Goal: Task Accomplishment & Management: Use online tool/utility

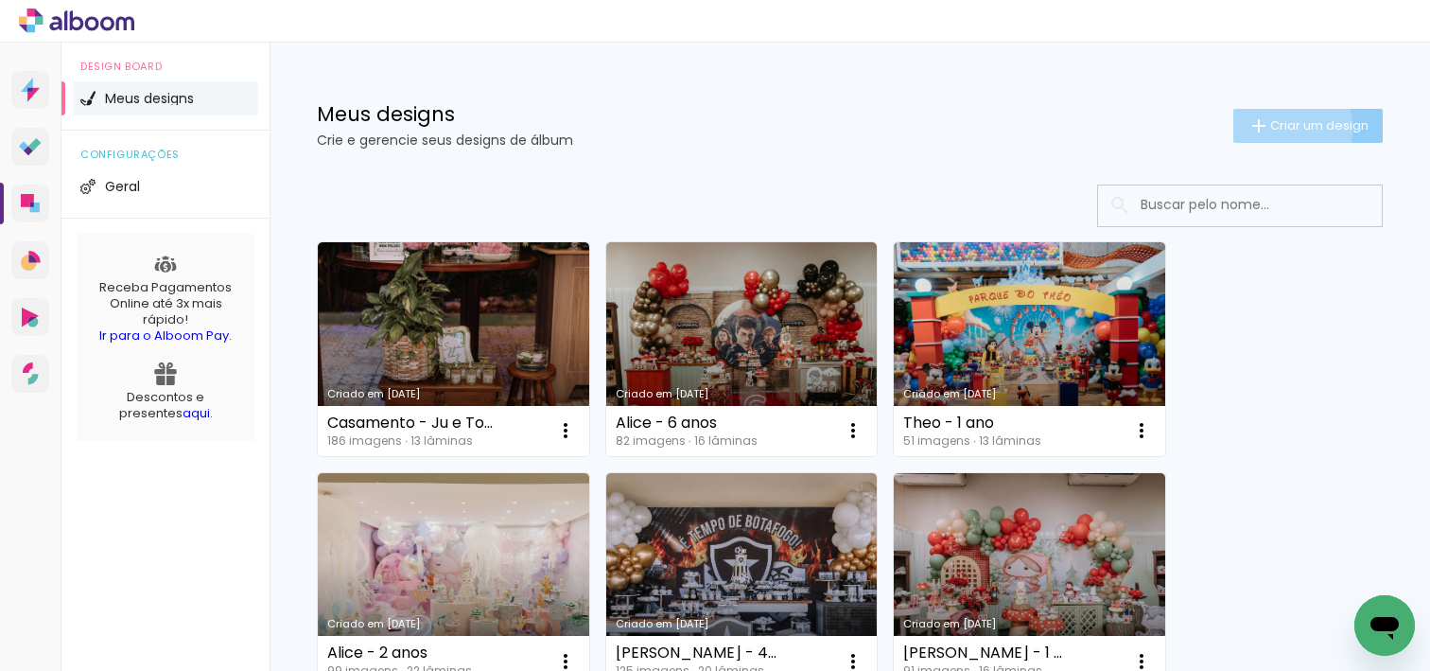
click at [1281, 128] on span "Criar um design" at bounding box center [1319, 125] width 98 height 12
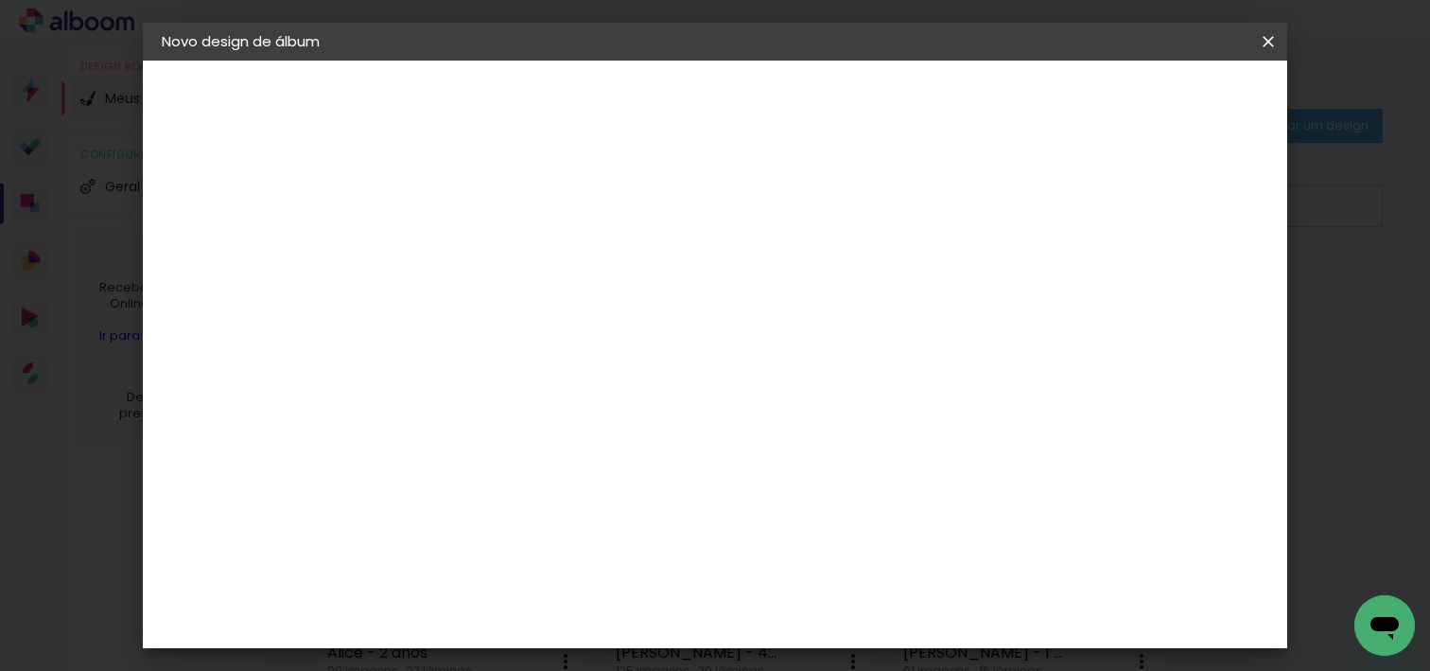
click at [471, 262] on input at bounding box center [471, 253] width 0 height 29
type input "j"
type input "Jurema e Paulo"
type paper-input "Jurema e Paulo"
click at [0, 0] on slot "Avançar" at bounding box center [0, 0] width 0 height 0
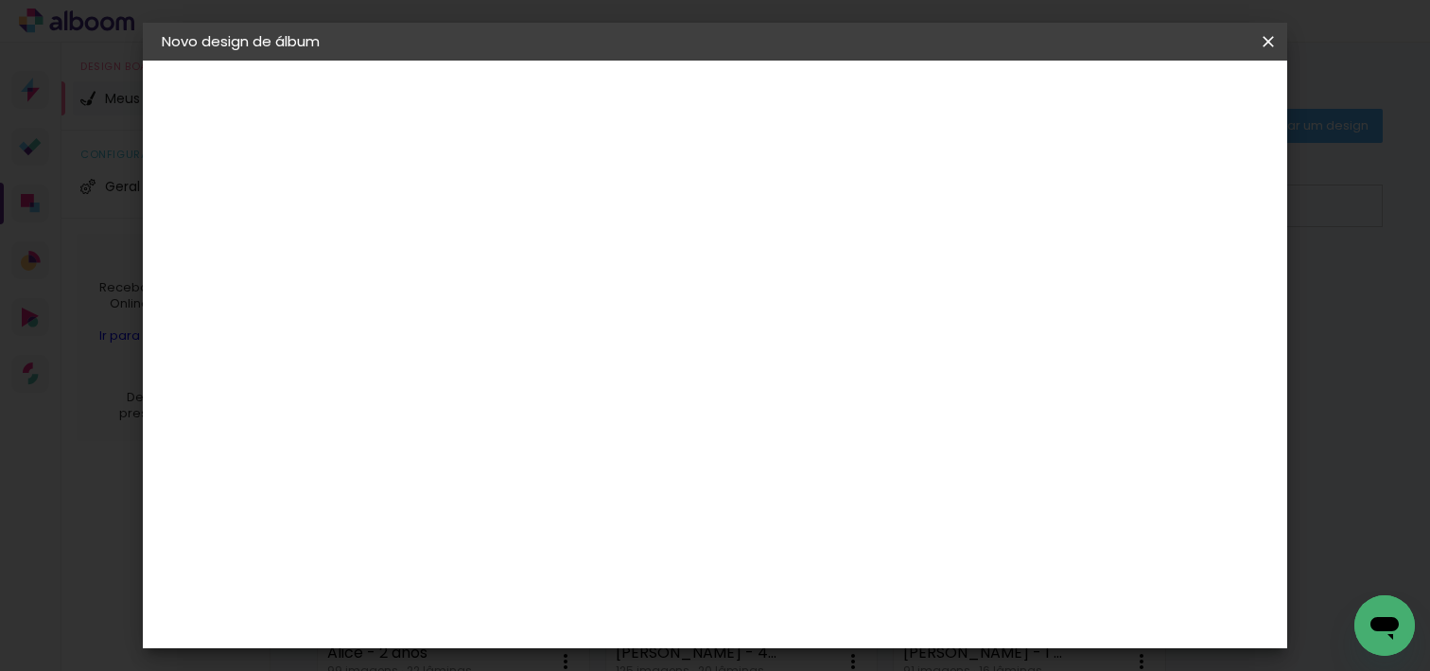
click at [562, 305] on input "[GEOGRAPHIC_DATA]" at bounding box center [493, 302] width 138 height 24
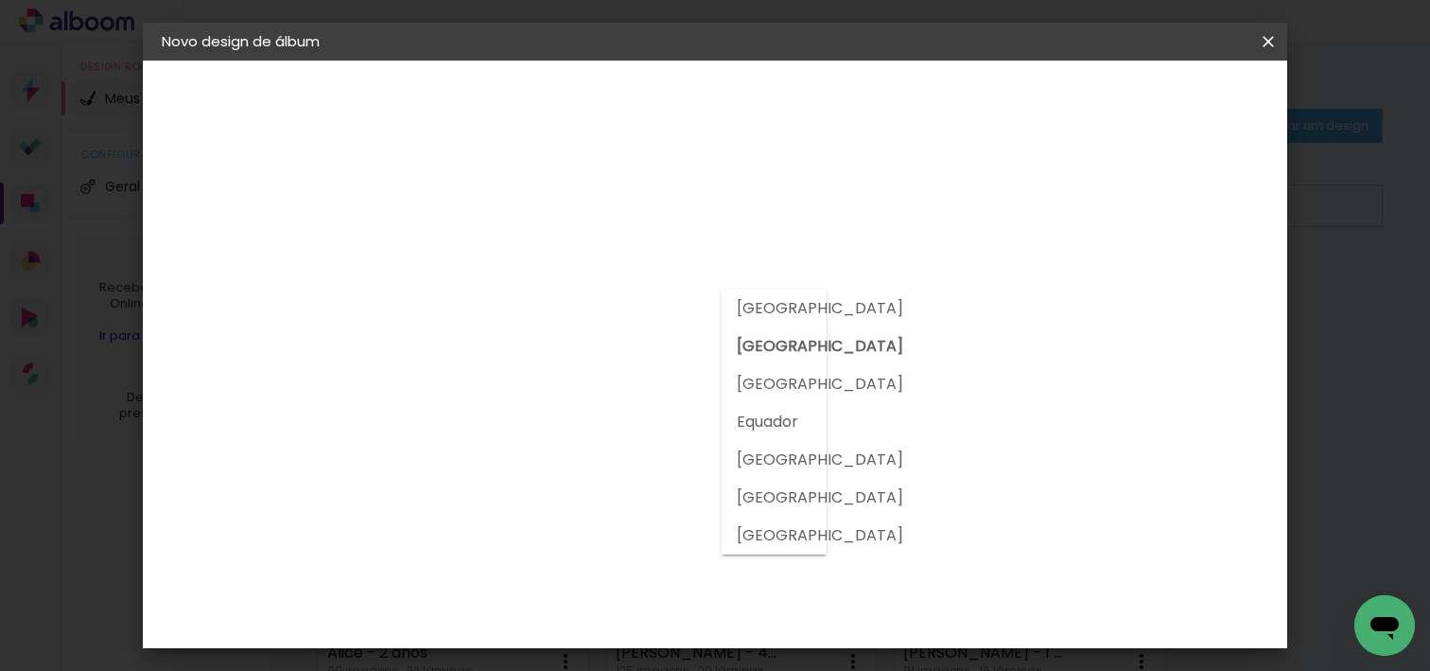
click at [577, 348] on input at bounding box center [500, 360] width 153 height 24
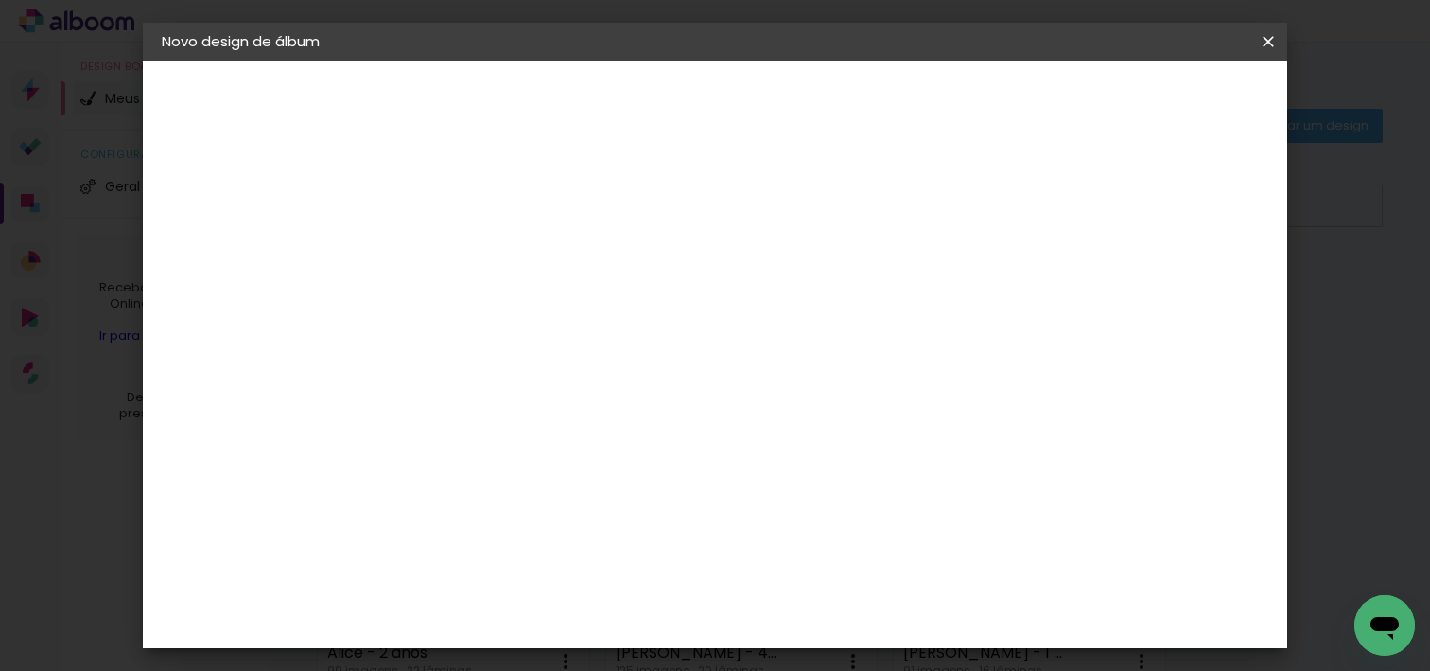
click at [577, 352] on input at bounding box center [500, 360] width 153 height 24
type input "d"
click at [562, 376] on paper-input-container at bounding box center [500, 361] width 166 height 43
click at [581, 221] on div "Fornecedor Escolha um fornecedor ou avance com o tamanho livre. Voltar Avançar" at bounding box center [596, 141] width 414 height 161
click at [562, 296] on input "[GEOGRAPHIC_DATA]" at bounding box center [493, 302] width 138 height 24
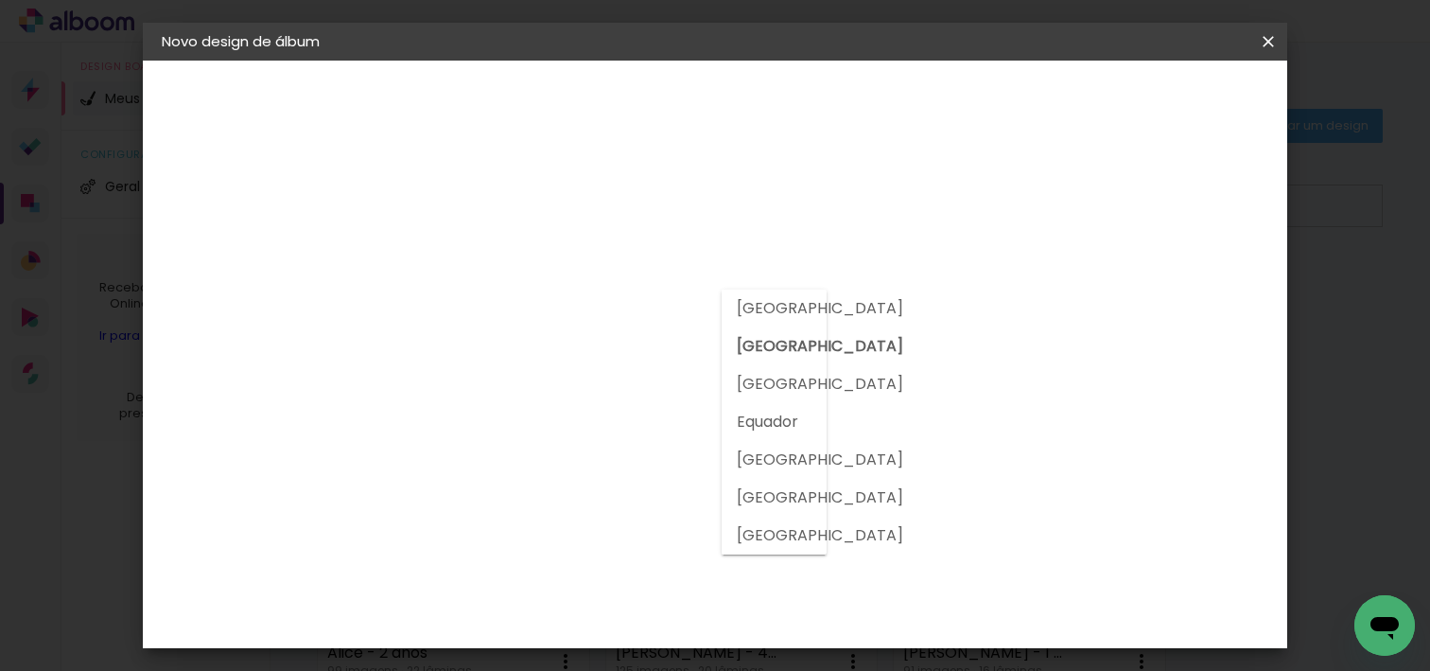
click at [0, 0] on slot "[GEOGRAPHIC_DATA]" at bounding box center [0, 0] width 0 height 0
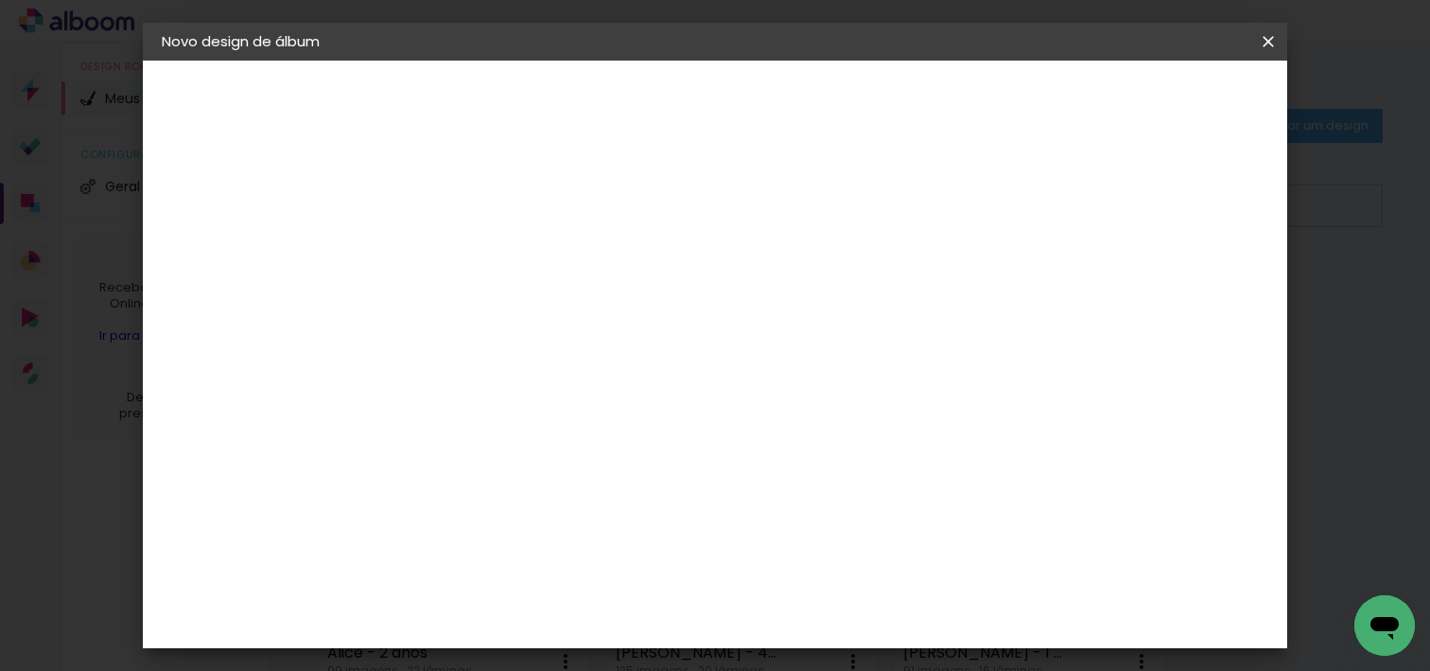
click at [577, 372] on div at bounding box center [500, 373] width 153 height 2
type input "d"
click at [584, 224] on h3 "Encadernadora" at bounding box center [500, 231] width 166 height 21
click at [584, 201] on div "Encadernadora [GEOGRAPHIC_DATA] [GEOGRAPHIC_DATA] [GEOGRAPHIC_DATA] [GEOGRAPHIC…" at bounding box center [500, 282] width 166 height 199
click at [562, 310] on input "[GEOGRAPHIC_DATA]" at bounding box center [493, 302] width 138 height 24
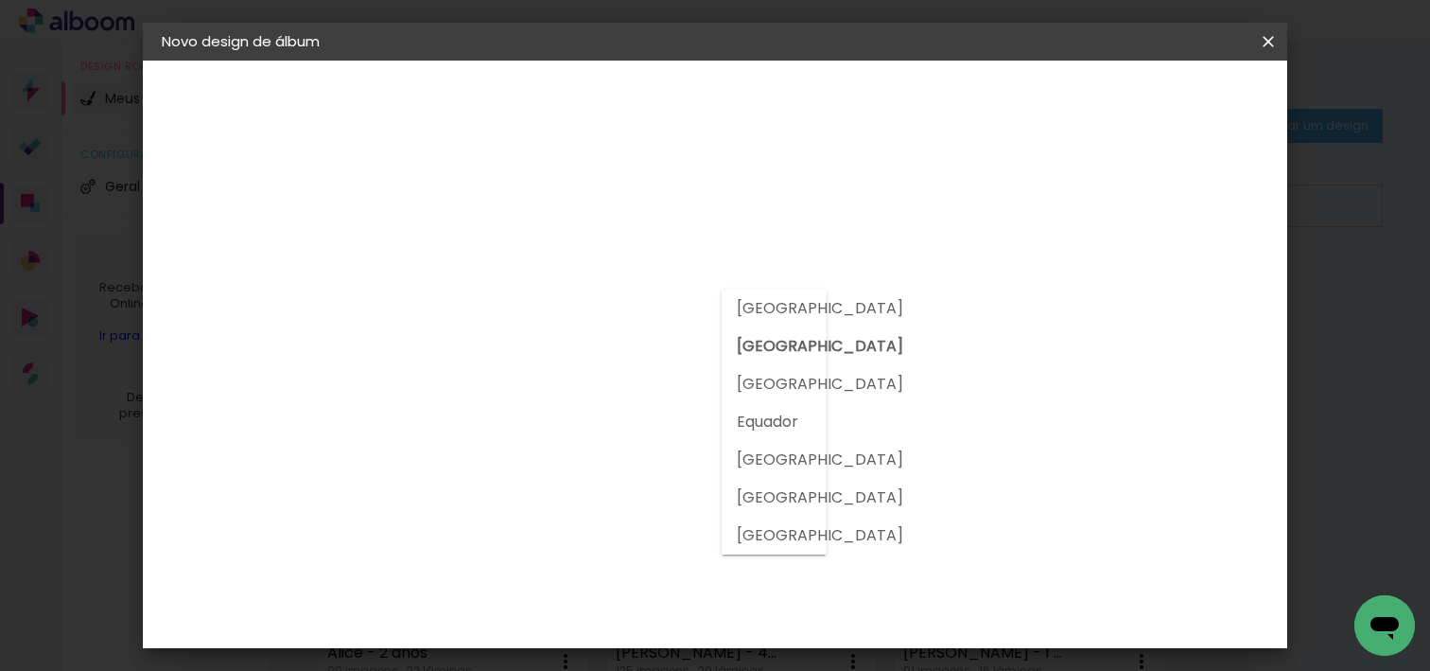
click at [0, 0] on slot "[GEOGRAPHIC_DATA]" at bounding box center [0, 0] width 0 height 0
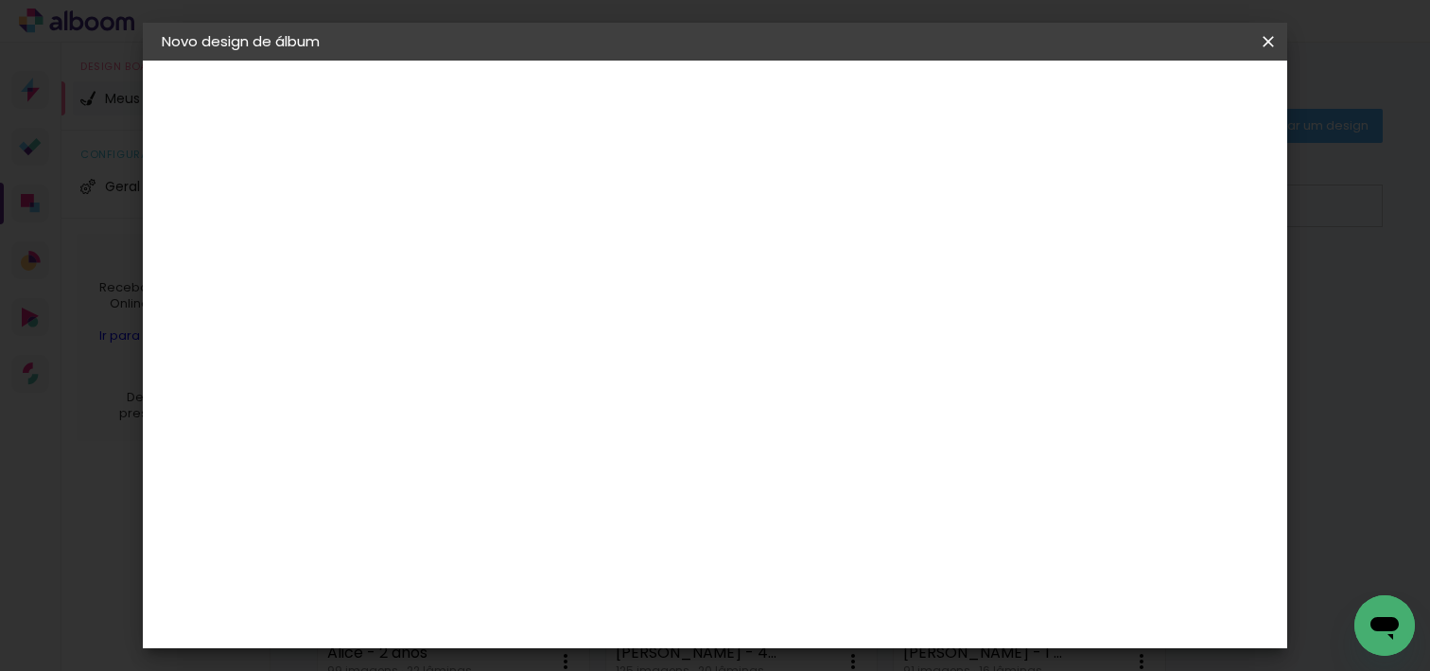
click at [577, 306] on iron-icon at bounding box center [569, 302] width 15 height 15
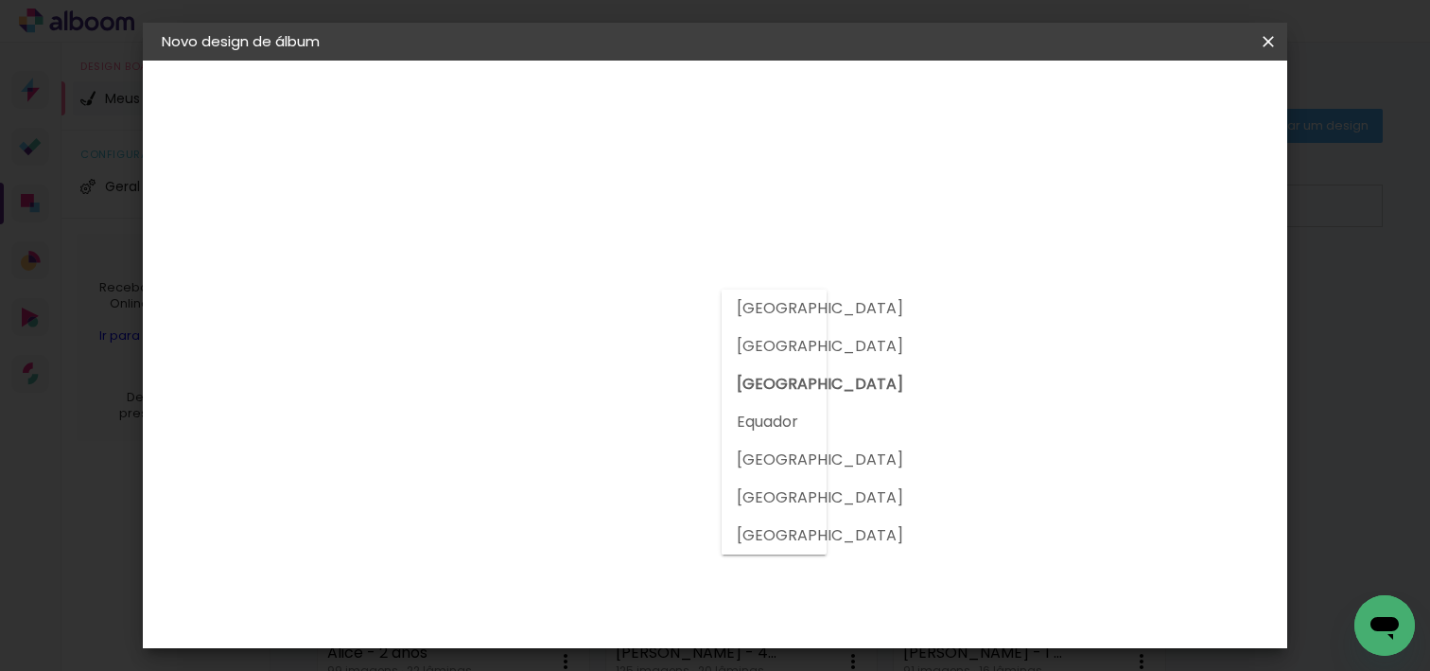
click at [0, 0] on slot "[GEOGRAPHIC_DATA]" at bounding box center [0, 0] width 0 height 0
type input "[GEOGRAPHIC_DATA]"
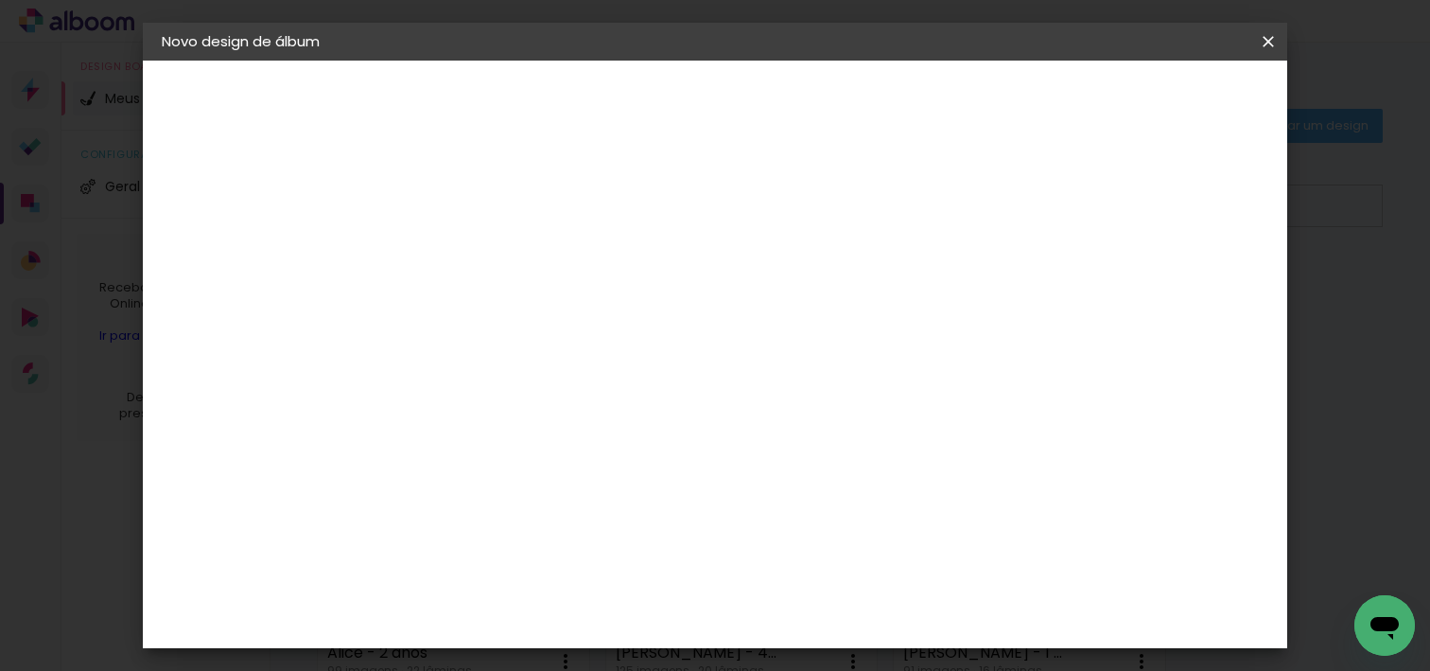
click at [577, 359] on input at bounding box center [500, 360] width 153 height 24
click at [1272, 39] on iron-icon at bounding box center [1268, 41] width 23 height 19
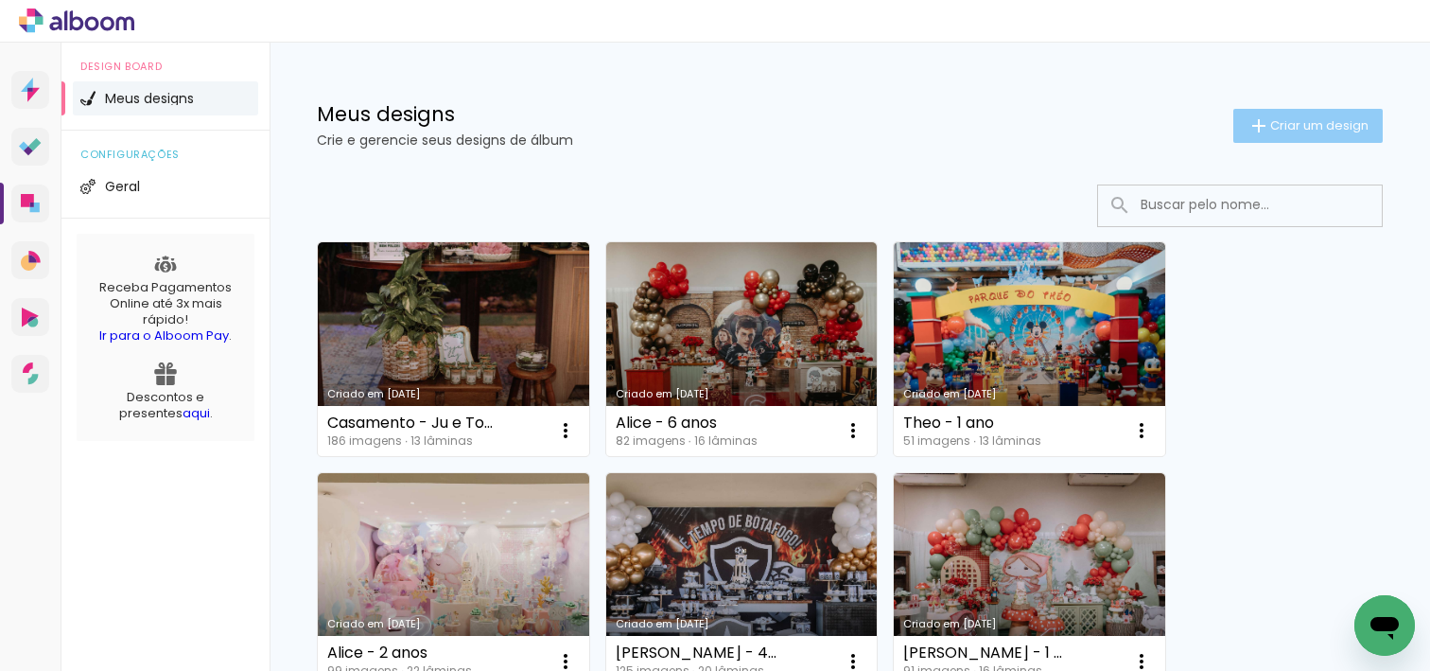
click at [1308, 124] on span "Criar um design" at bounding box center [1319, 125] width 98 height 12
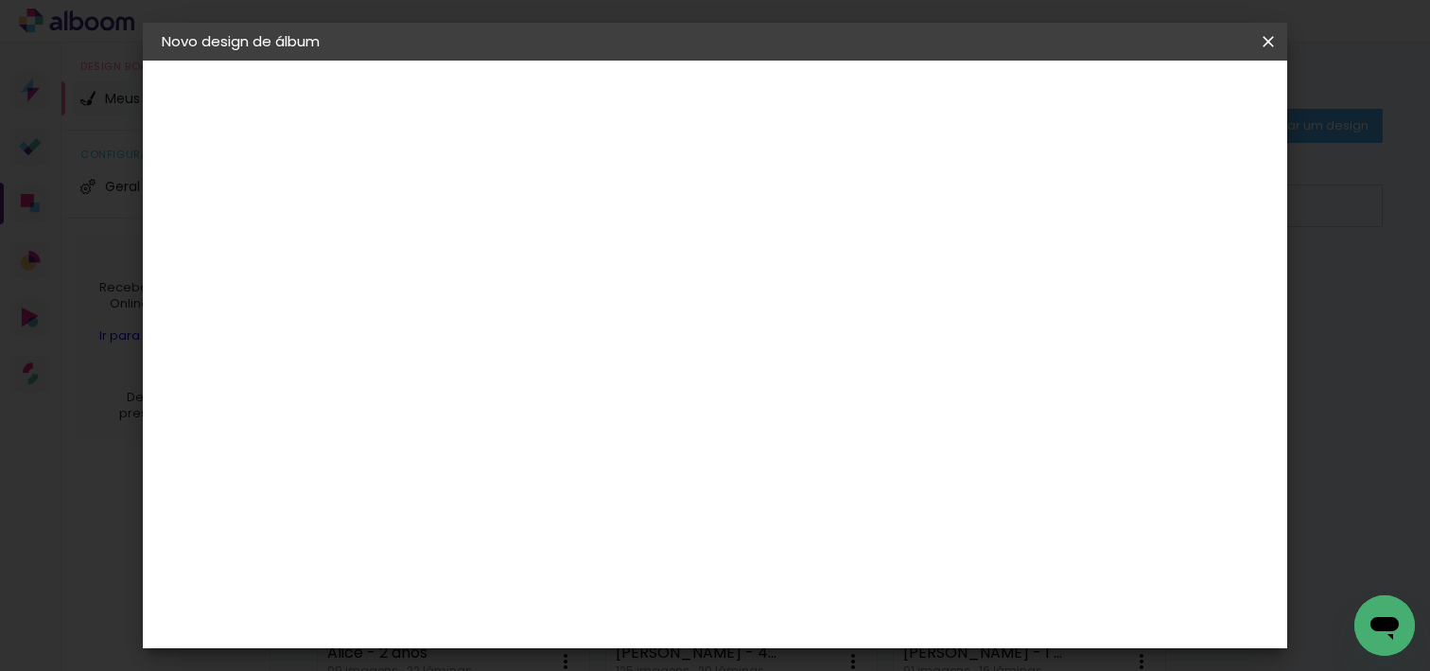
click at [478, 275] on paper-input-container "Título do álbum" at bounding box center [470, 255] width 13 height 48
type input "Jurema e Paulo"
click at [0, 0] on slot "Avançar" at bounding box center [0, 0] width 0 height 0
click at [562, 311] on input "[GEOGRAPHIC_DATA]" at bounding box center [493, 302] width 138 height 24
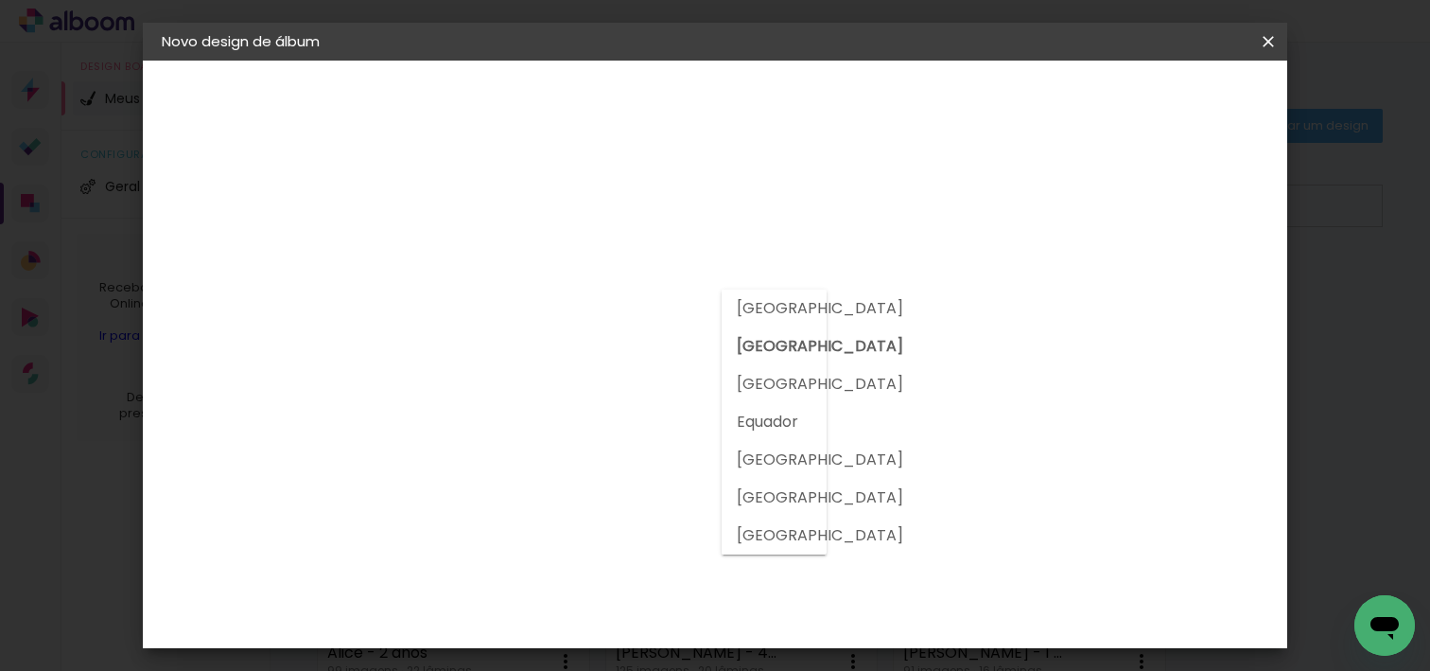
click at [626, 221] on div "Fornecedor Escolha um fornecedor ou avance com o tamanho livre. Voltar Avançar" at bounding box center [596, 141] width 414 height 161
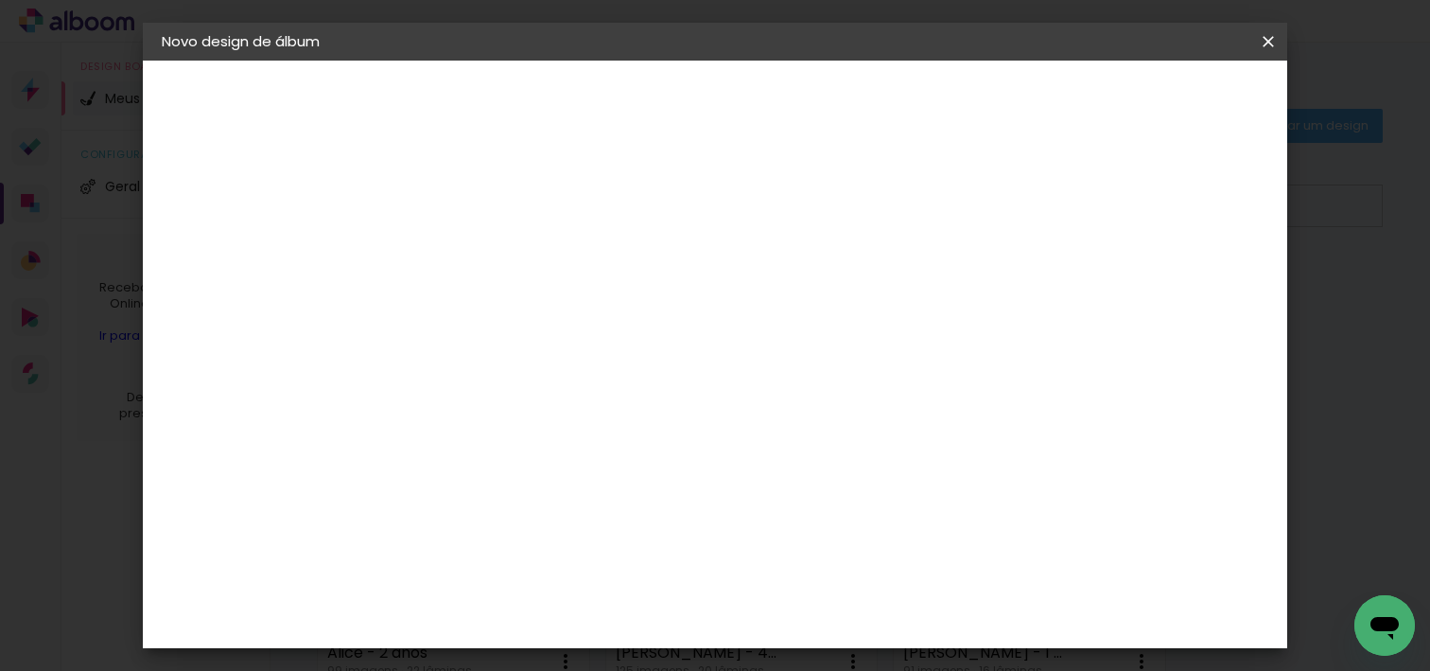
click at [577, 367] on input at bounding box center [500, 360] width 153 height 24
type input "dreambooks"
type paper-input "dreambooks"
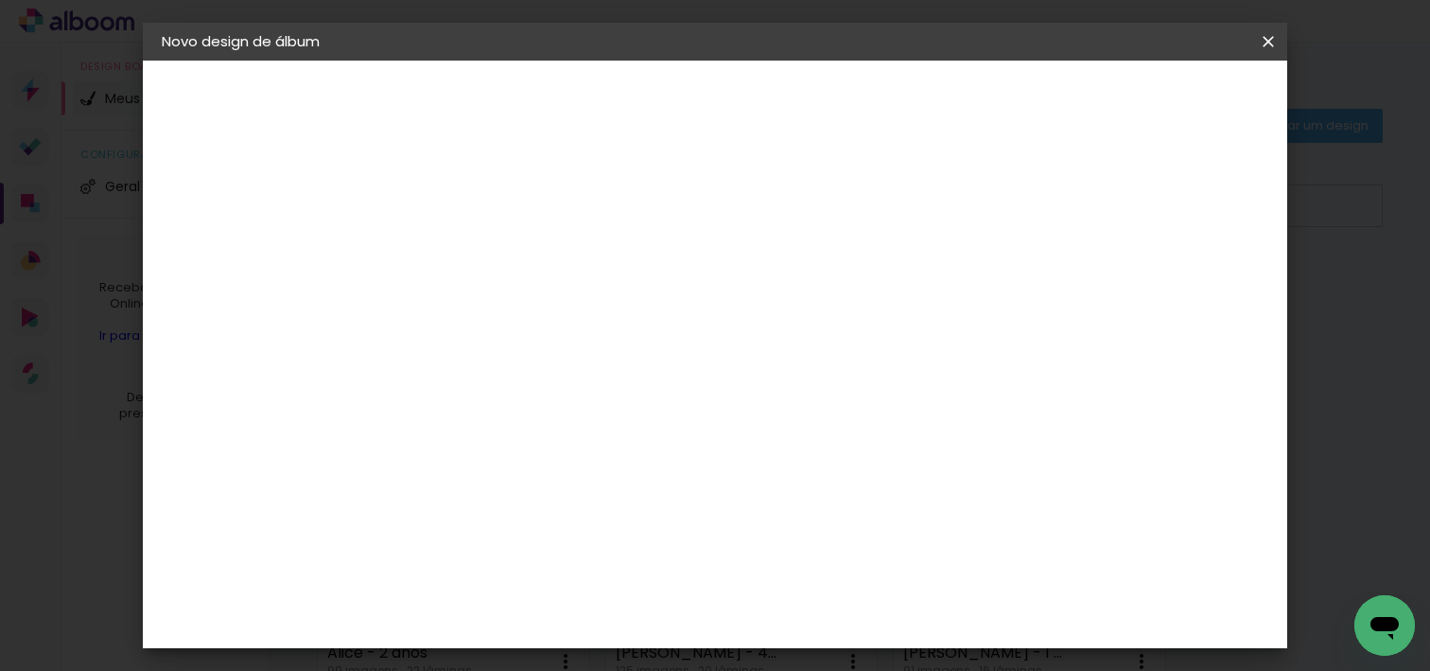
click at [0, 0] on slot "Voltar" at bounding box center [0, 0] width 0 height 0
click at [1275, 39] on iron-icon at bounding box center [1268, 41] width 23 height 19
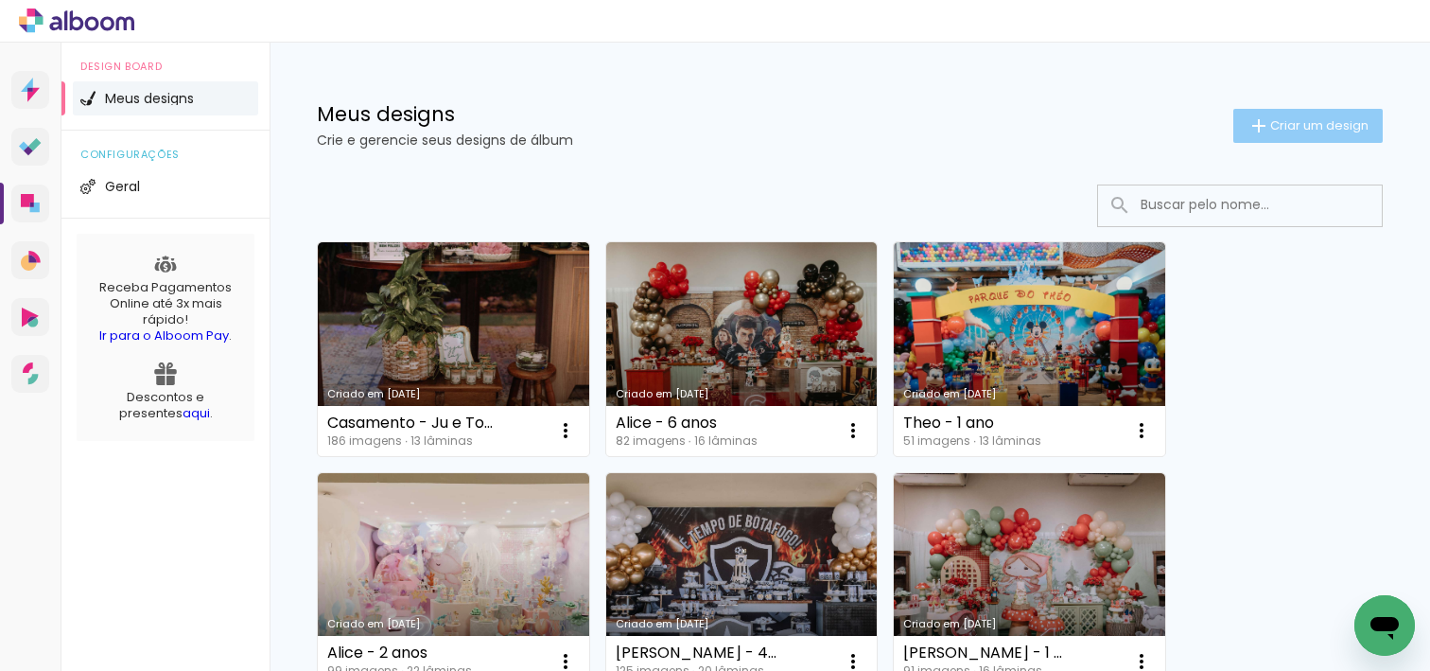
click at [1330, 115] on paper-button "Criar um design" at bounding box center [1307, 126] width 149 height 34
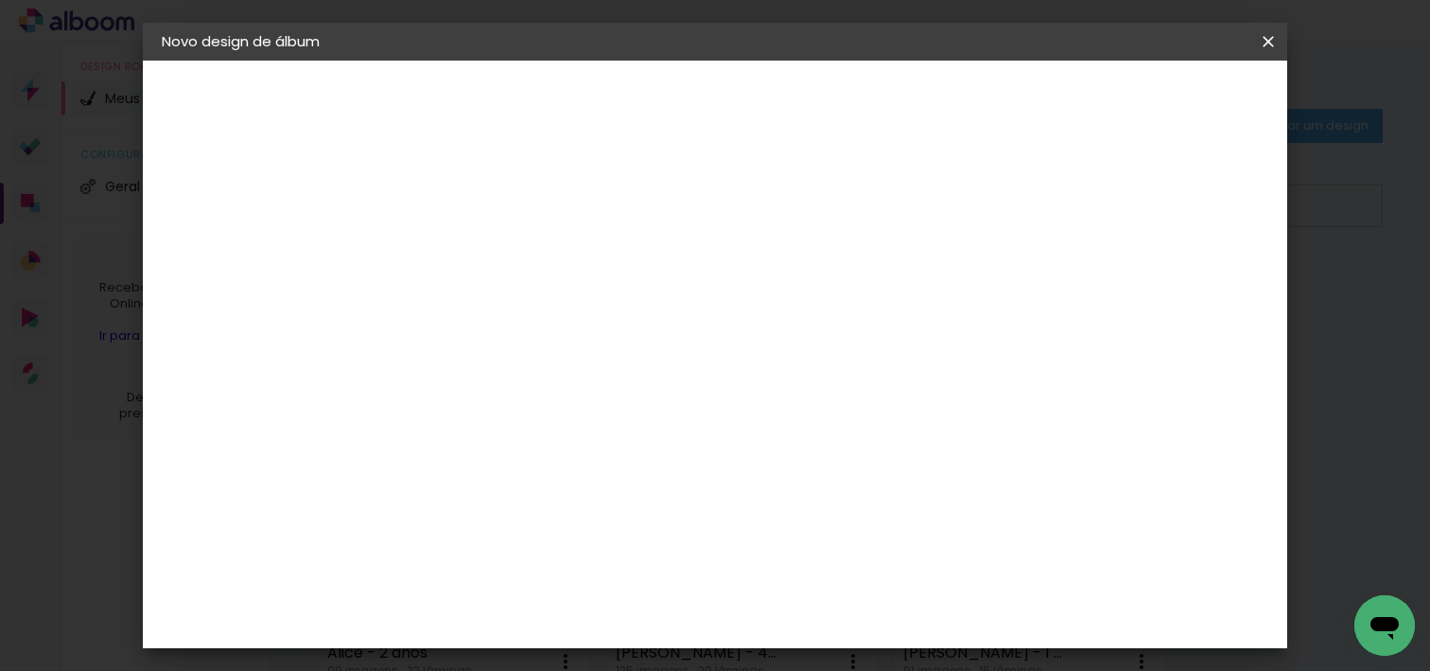
click at [471, 262] on input at bounding box center [471, 253] width 0 height 29
type input "Jurema e Paulo"
click at [0, 0] on slot "Avançar" at bounding box center [0, 0] width 0 height 0
click at [525, 362] on input "dreambooks" at bounding box center [500, 360] width 153 height 24
drag, startPoint x: 545, startPoint y: 364, endPoint x: 400, endPoint y: 358, distance: 144.8
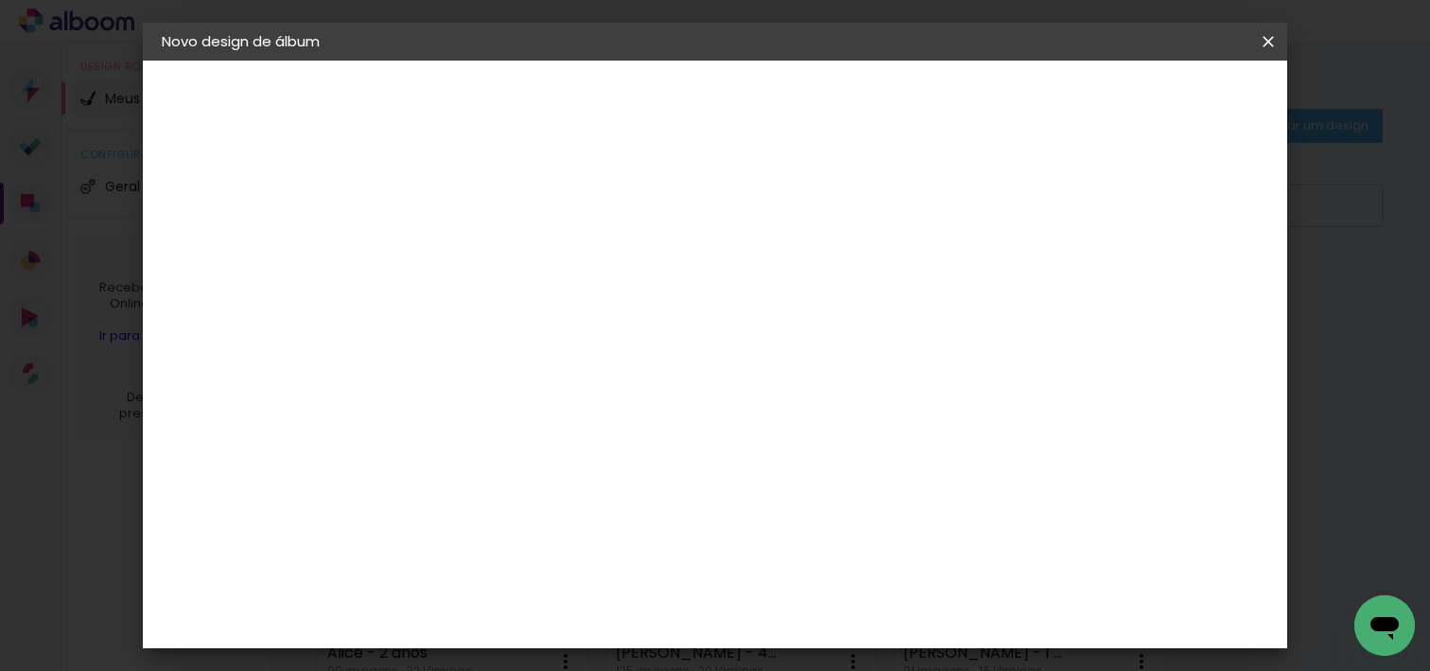
click at [401, 221] on div "Fornecedor Escolha um fornecedor ou avance com o tamanho livre. Voltar Avançar" at bounding box center [596, 141] width 414 height 161
click at [501, 350] on input at bounding box center [500, 360] width 153 height 24
click at [0, 0] on slot "Voltar" at bounding box center [0, 0] width 0 height 0
click at [1258, 46] on iron-icon at bounding box center [1268, 41] width 23 height 19
